Goal: Task Accomplishment & Management: Manage account settings

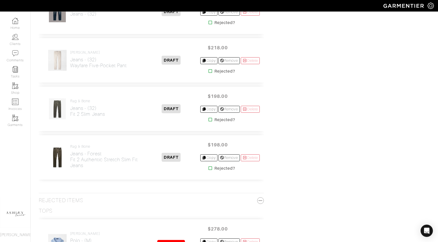
scroll to position [462, 0]
click at [250, 110] on link "Delete" at bounding box center [250, 109] width 19 height 7
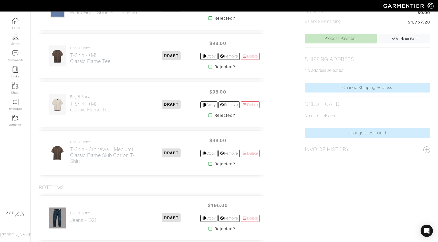
scroll to position [198, 0]
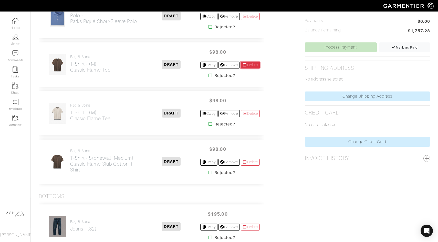
click at [249, 67] on link "Delete" at bounding box center [250, 65] width 19 height 7
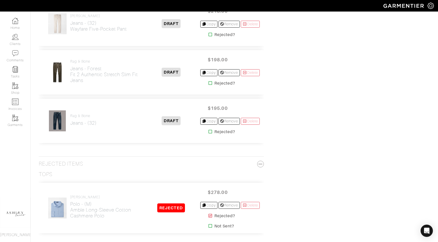
scroll to position [401, 0]
click at [251, 123] on link "Delete" at bounding box center [250, 121] width 19 height 7
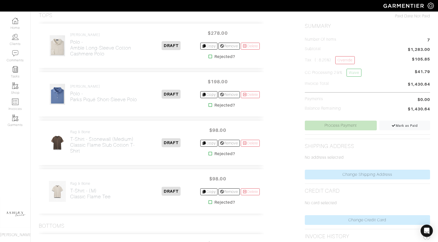
scroll to position [115, 0]
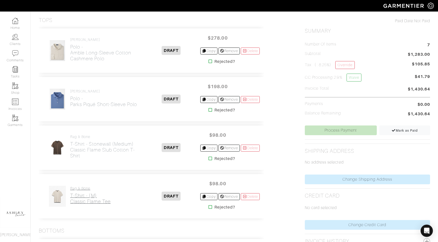
click at [84, 197] on h2 "T-Shirt - (M) Classic Flame Tee" at bounding box center [90, 199] width 40 height 12
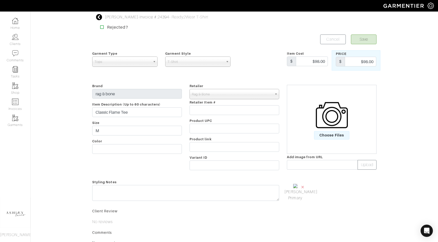
click at [326, 125] on img at bounding box center [332, 115] width 32 height 32
click at [0, 0] on input "Choose Files" at bounding box center [0, 0] width 0 height 0
click at [326, 124] on img at bounding box center [332, 115] width 32 height 32
click at [0, 0] on input "Choose Files" at bounding box center [0, 0] width 0 height 0
click at [302, 213] on link "[PERSON_NAME] Primary" at bounding box center [295, 214] width 22 height 12
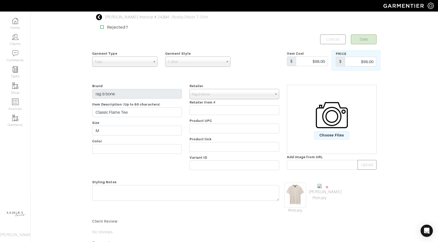
click at [326, 188] on span "×" at bounding box center [327, 187] width 4 height 7
click at [370, 40] on button "Save" at bounding box center [364, 40] width 26 height 10
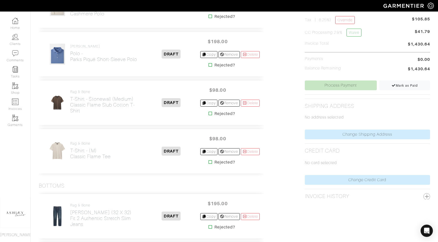
scroll to position [160, 0]
click at [92, 103] on h2 "T-Shirt - Stonewall (Medium) Classic Flame Slub Cotton T-Shirt" at bounding box center [106, 105] width 72 height 18
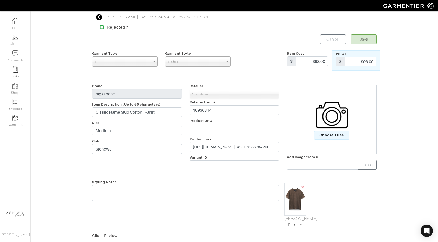
click at [339, 140] on div "Choose Files" at bounding box center [331, 119] width 89 height 41
click at [337, 135] on span "Choose Files" at bounding box center [332, 135] width 36 height 8
click at [0, 0] on input "Choose Files" at bounding box center [0, 0] width 0 height 0
click at [299, 215] on link "[PERSON_NAME] Primary" at bounding box center [295, 213] width 22 height 12
click at [365, 43] on button "Save" at bounding box center [364, 40] width 26 height 10
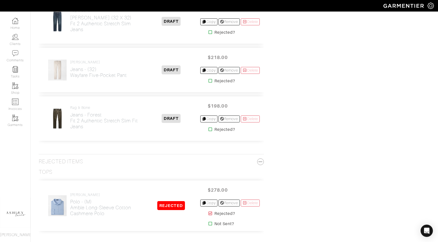
scroll to position [356, 0]
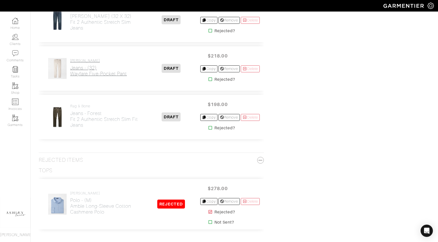
click at [92, 64] on link "[PERSON_NAME] Jeans - (32) Wayfare Five-Pocket Pant" at bounding box center [98, 68] width 57 height 18
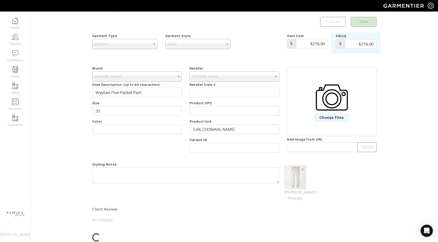
scroll to position [21, 0]
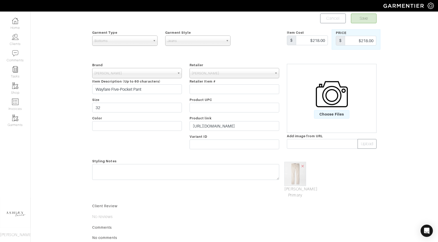
click at [334, 99] on img at bounding box center [332, 94] width 32 height 32
click at [0, 0] on input "Choose Files" at bounding box center [0, 0] width 0 height 0
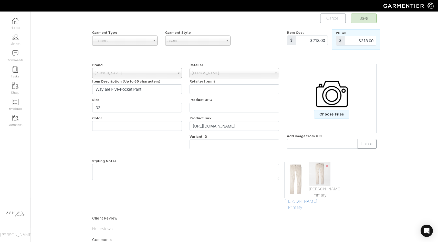
click at [297, 203] on link "[PERSON_NAME] Primary" at bounding box center [295, 205] width 22 height 12
click at [366, 20] on button "Save" at bounding box center [364, 19] width 26 height 10
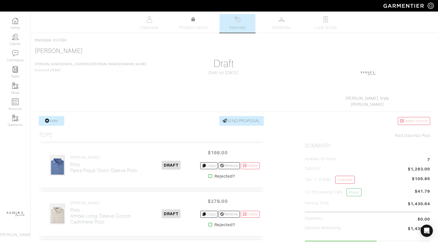
click at [76, 231] on div "Peter Millar Polo - Amble Long-Sleeve Cotton Cashmere Polo DRAFT $278.00 Copy R…" at bounding box center [151, 214] width 225 height 45
click at [76, 222] on h2 "Polo - Amble Long-Sleeve Cotton Cashmere Polo" at bounding box center [106, 217] width 72 height 18
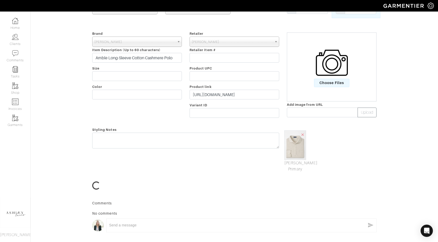
scroll to position [64, 0]
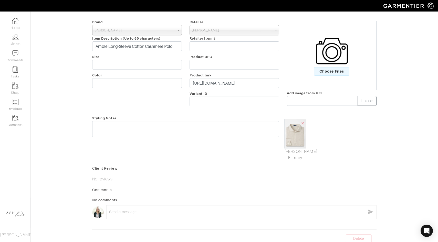
click at [318, 56] on img at bounding box center [332, 51] width 32 height 32
click at [0, 0] on input "Choose Files" at bounding box center [0, 0] width 0 height 0
click at [297, 148] on link "[PERSON_NAME] Primary" at bounding box center [295, 148] width 22 height 12
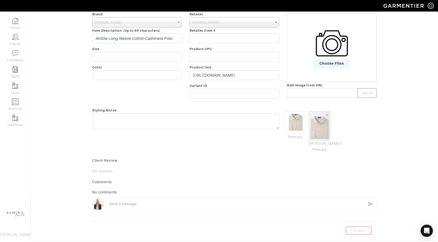
scroll to position [89, 0]
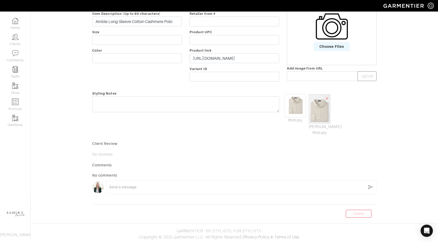
click at [323, 37] on img at bounding box center [332, 26] width 32 height 32
click at [0, 0] on input "Choose Files" at bounding box center [0, 0] width 0 height 0
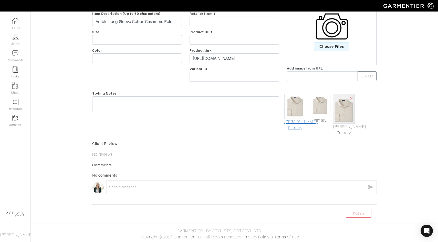
click at [293, 125] on link "[PERSON_NAME] Primary" at bounding box center [295, 125] width 22 height 12
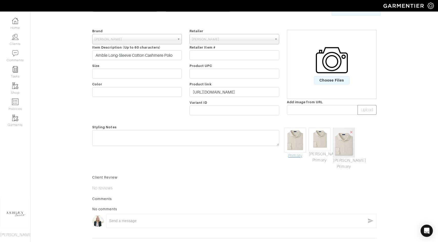
scroll to position [0, 0]
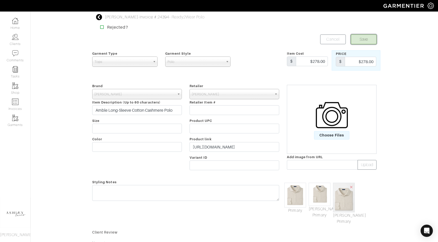
click at [370, 40] on button "Save" at bounding box center [364, 40] width 26 height 10
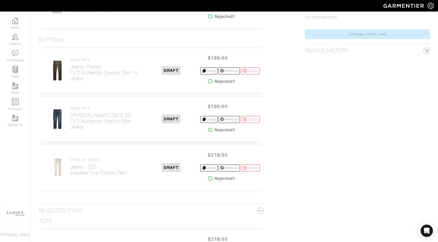
scroll to position [297, 0]
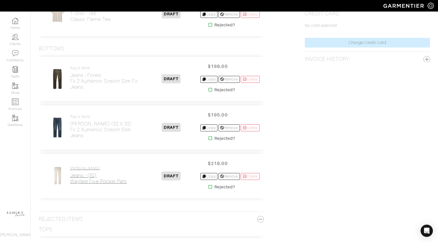
click at [82, 182] on h2 "Jeans - (32) Wayfare Five-Pocket Pant" at bounding box center [98, 179] width 57 height 12
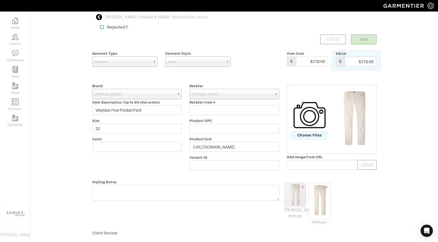
click at [316, 128] on img at bounding box center [309, 115] width 32 height 32
click at [0, 0] on input "Choose Files" at bounding box center [0, 0] width 0 height 0
click at [296, 222] on link "Mark As Primary" at bounding box center [295, 222] width 22 height 12
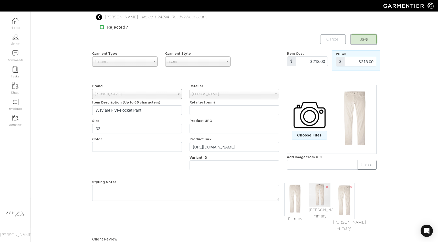
click at [364, 39] on button "Save" at bounding box center [364, 40] width 26 height 10
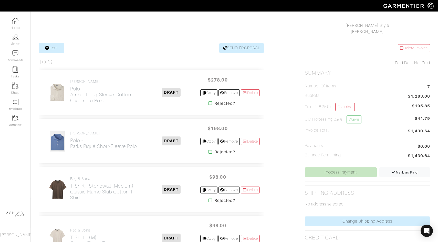
scroll to position [73, 0]
click at [89, 143] on h2 "Polo - Parks Piqué Short-Sleeve Polo" at bounding box center [103, 143] width 67 height 12
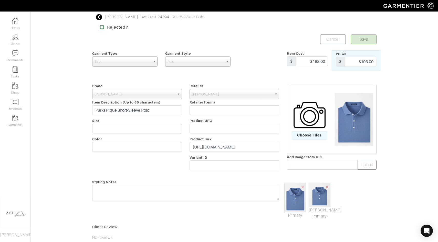
click at [317, 118] on img at bounding box center [309, 115] width 32 height 32
click at [0, 0] on input "Choose Files" at bounding box center [0, 0] width 0 height 0
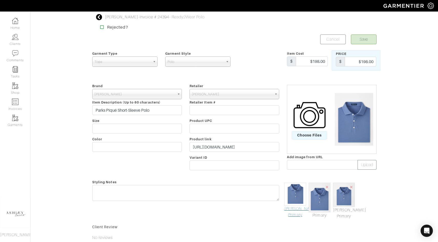
click at [296, 213] on link "[PERSON_NAME] Primary" at bounding box center [295, 212] width 22 height 12
click at [369, 41] on button "Save" at bounding box center [364, 40] width 26 height 10
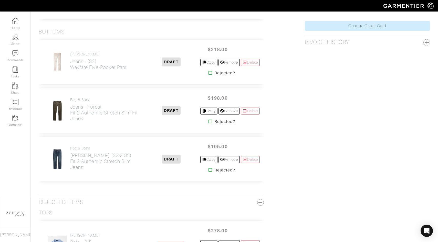
scroll to position [315, 0]
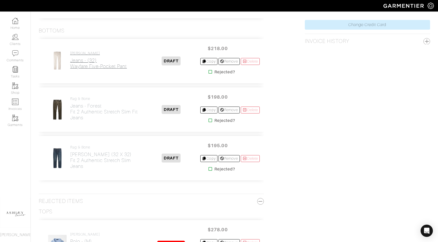
click at [84, 55] on h4 "[PERSON_NAME]" at bounding box center [98, 53] width 57 height 4
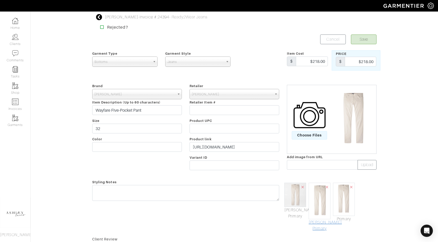
click at [322, 226] on link "[PERSON_NAME] Primary" at bounding box center [319, 226] width 22 height 12
click at [360, 39] on button "Save" at bounding box center [364, 40] width 26 height 10
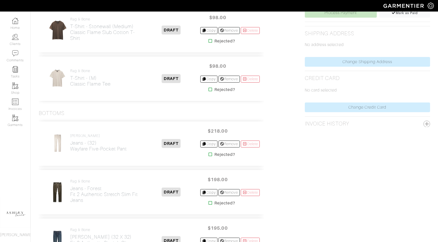
scroll to position [344, 0]
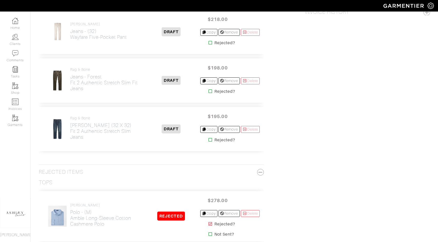
click at [61, 24] on img at bounding box center [57, 31] width 13 height 21
click at [60, 33] on img at bounding box center [57, 31] width 13 height 21
click at [80, 33] on h2 "Jeans - (32) Wayfare Five-Pocket Pant" at bounding box center [98, 34] width 57 height 12
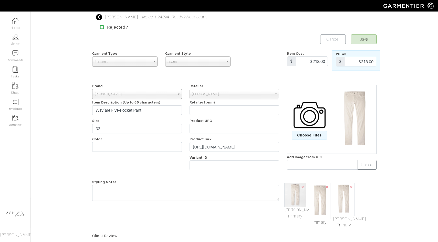
click at [309, 121] on img at bounding box center [309, 115] width 32 height 32
click at [0, 0] on input "Choose Files" at bounding box center [0, 0] width 0 height 0
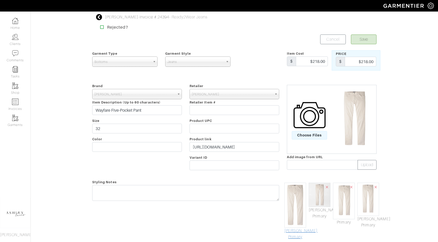
click at [289, 233] on link "[PERSON_NAME] Primary" at bounding box center [295, 234] width 22 height 12
click at [367, 40] on button "Save" at bounding box center [364, 40] width 26 height 10
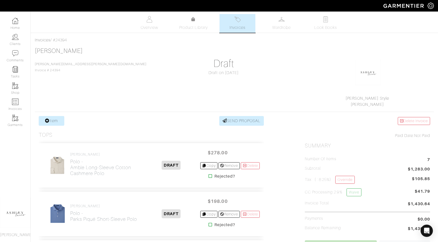
click at [240, 31] on link "Invoices" at bounding box center [237, 23] width 36 height 19
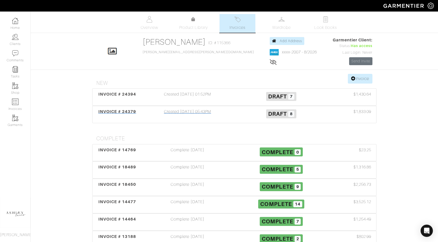
click at [276, 114] on span "Draft" at bounding box center [277, 114] width 19 height 6
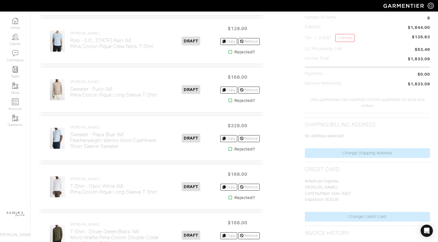
scroll to position [265, 0]
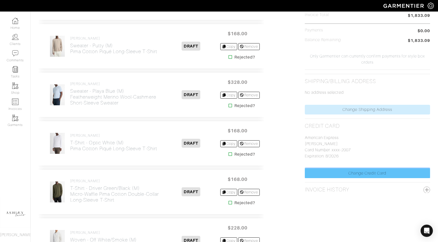
click at [381, 171] on link "Change Credit Card" at bounding box center [367, 174] width 125 height 10
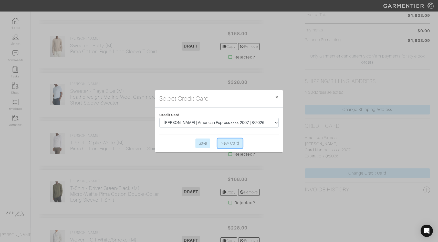
click at [231, 144] on link "New Card" at bounding box center [229, 144] width 25 height 10
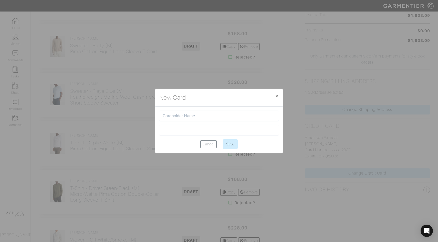
click at [180, 115] on input "text" at bounding box center [218, 116] width 113 height 5
type input "James Carroll"
click at [180, 127] on div at bounding box center [218, 130] width 119 height 10
click at [234, 144] on input "Save" at bounding box center [230, 144] width 15 height 10
type input "Saving..."
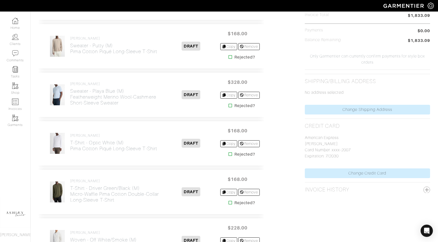
click at [327, 203] on div "In-Store Pull Actions Ready to Charge? Due (08/21/2025) The Garmentier Team wil…" at bounding box center [367, 155] width 133 height 609
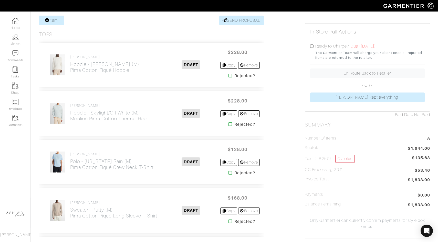
scroll to position [101, 0]
click at [16, 102] on img at bounding box center [15, 102] width 6 height 6
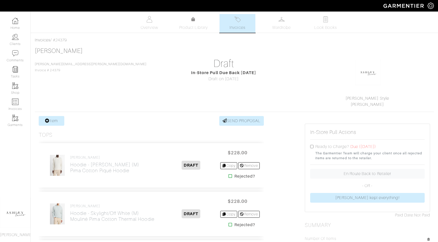
select select
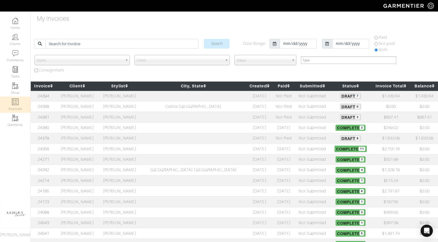
click at [340, 119] on span "Draft 2" at bounding box center [350, 117] width 21 height 6
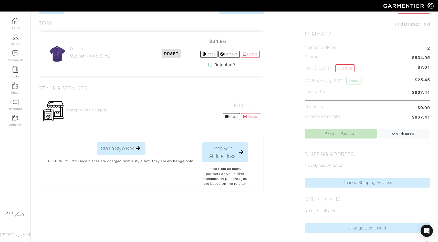
scroll to position [129, 0]
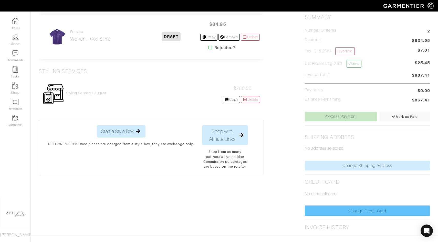
click at [329, 210] on link "Change Credit Card" at bounding box center [367, 212] width 125 height 10
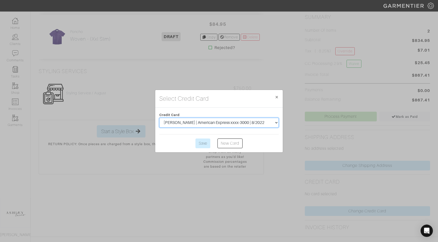
click at [239, 123] on select "[PERSON_NAME] | American Express xxxx-3000 | 8/2022 [PERSON_NAME] | American Ex…" at bounding box center [218, 123] width 119 height 10
select select "3011"
click at [200, 146] on input "Save" at bounding box center [202, 144] width 15 height 10
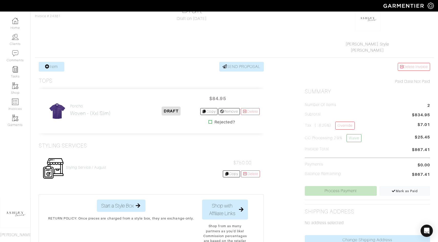
scroll to position [65, 0]
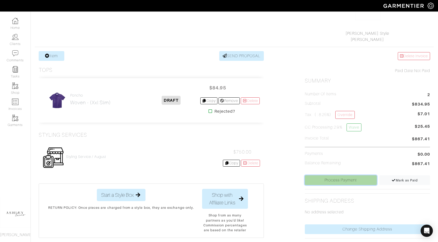
click at [345, 184] on link "Process Payment" at bounding box center [341, 181] width 72 height 10
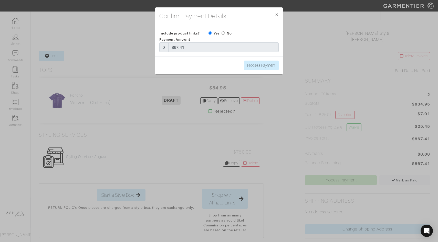
click at [222, 32] on input "radio" at bounding box center [222, 32] width 3 height 3
radio input "true"
click at [256, 65] on input "Process Payment" at bounding box center [261, 66] width 35 height 10
type input "Process Payment"
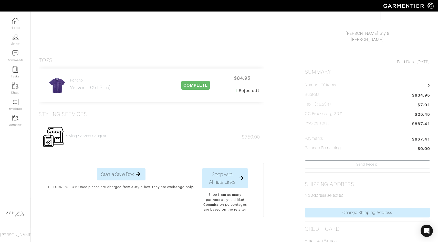
scroll to position [0, 0]
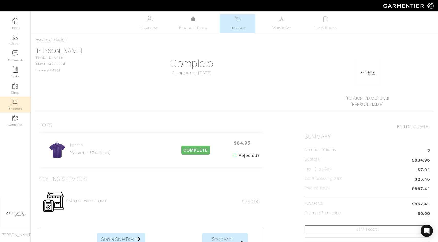
click at [19, 103] on link "Invoices" at bounding box center [15, 105] width 30 height 16
select select
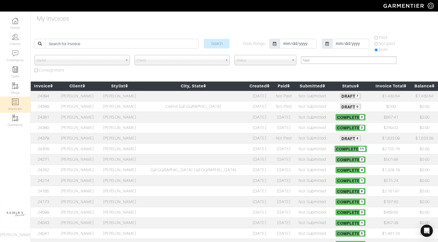
click at [371, 137] on td "$1,833.09" at bounding box center [391, 138] width 40 height 10
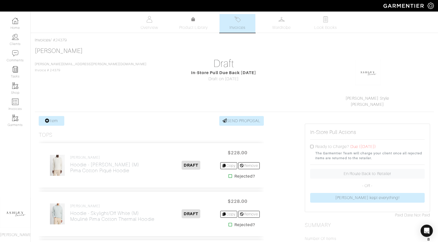
click at [224, 28] on link "Invoices" at bounding box center [237, 23] width 36 height 19
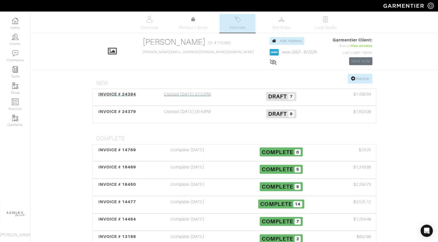
click at [290, 98] on span "7" at bounding box center [291, 97] width 6 height 6
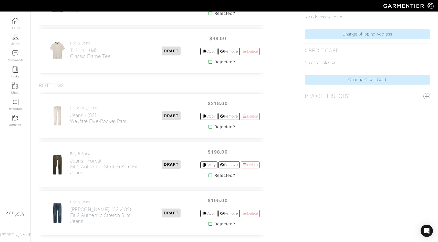
scroll to position [296, 0]
